Goal: Information Seeking & Learning: Learn about a topic

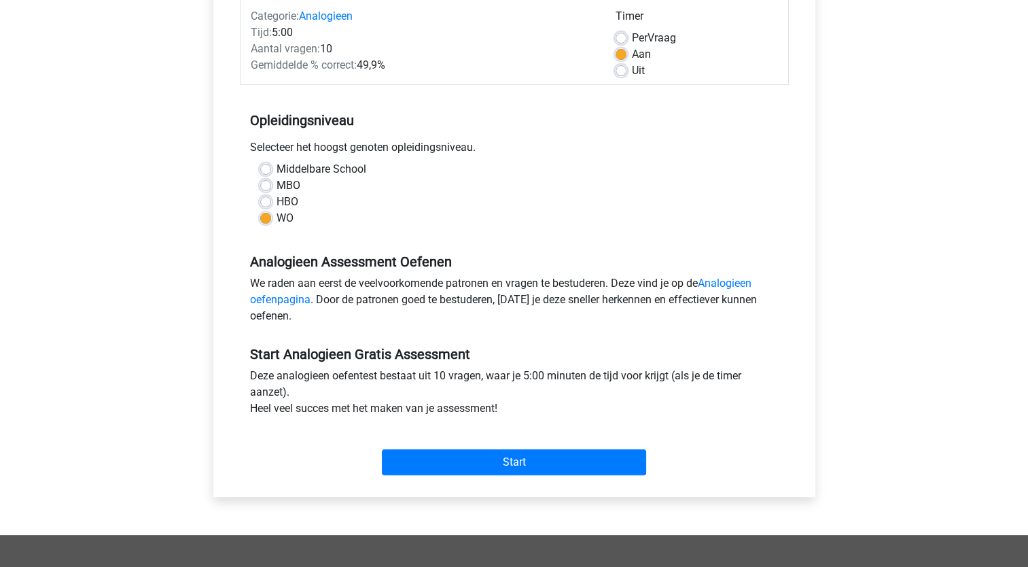
scroll to position [204, 0]
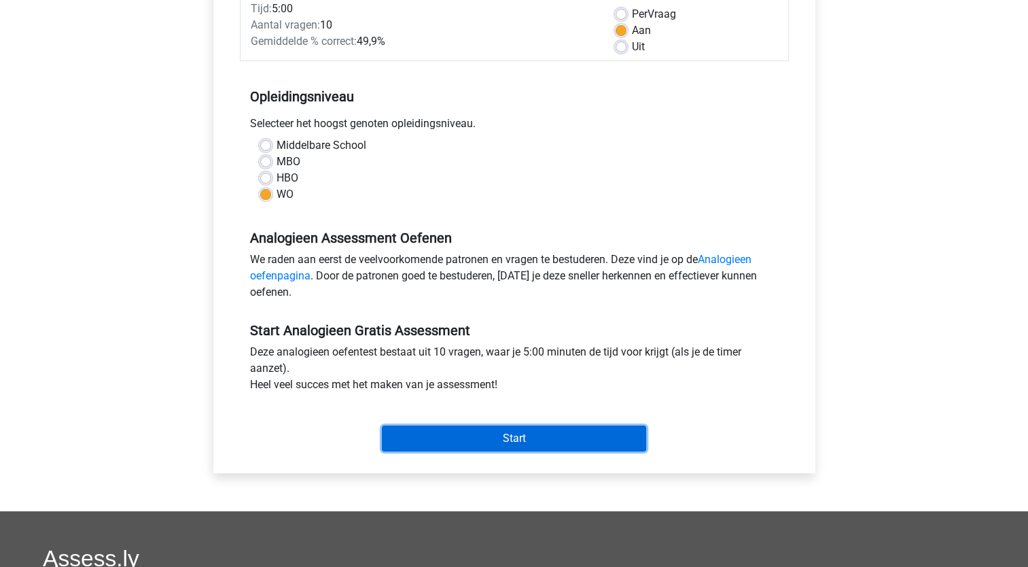
click at [429, 440] on input "Start" at bounding box center [514, 438] width 264 height 26
